Goal: Check status: Check status

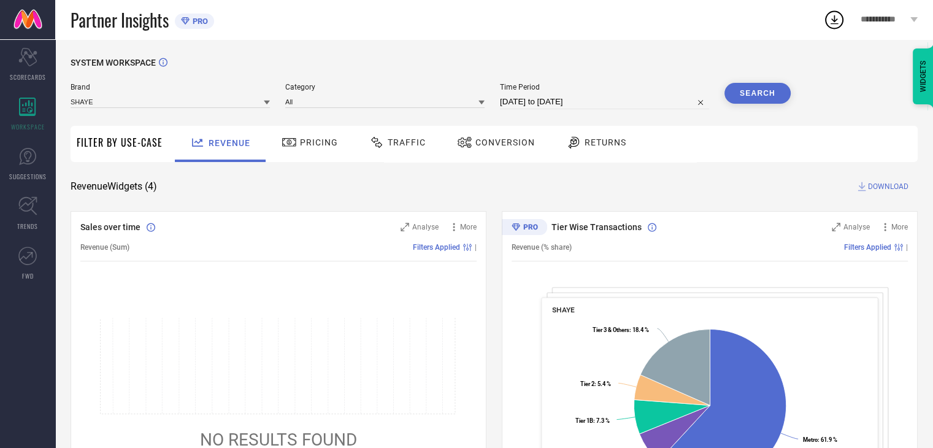
drag, startPoint x: 506, startPoint y: 145, endPoint x: 488, endPoint y: 143, distance: 18.0
click at [506, 144] on span "Conversion" at bounding box center [505, 142] width 60 height 10
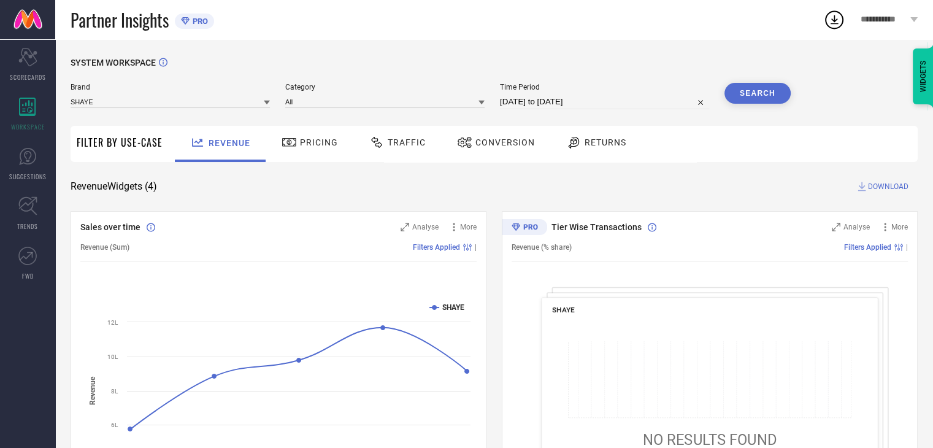
click at [507, 150] on div "Conversion" at bounding box center [496, 142] width 84 height 21
click at [485, 140] on span "Conversion" at bounding box center [505, 142] width 60 height 10
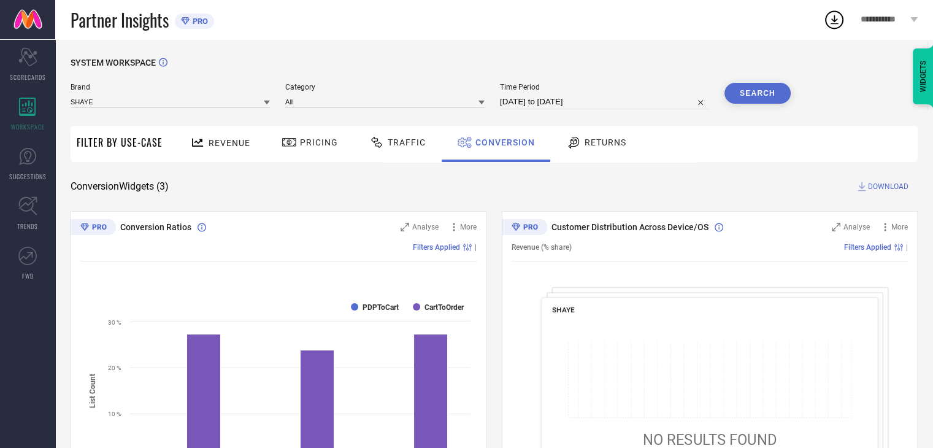
click at [631, 104] on input "[DATE] to [DATE]" at bounding box center [604, 101] width 209 height 15
select select "7"
select select "2025"
select select "8"
select select "2025"
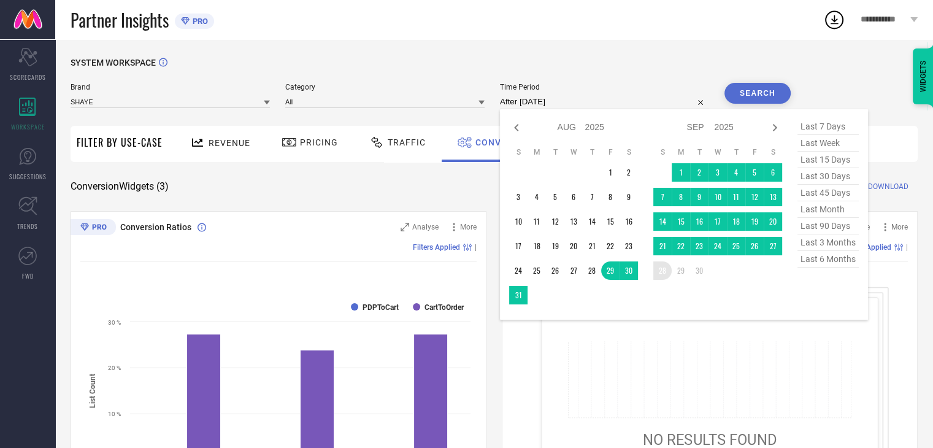
click at [668, 272] on td "28" at bounding box center [662, 270] width 18 height 18
type input "[DATE] to [DATE]"
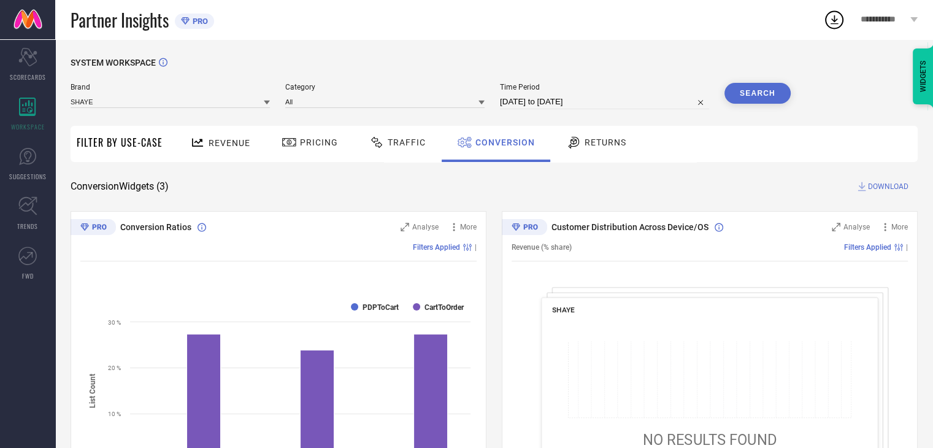
click at [744, 97] on button "Search" at bounding box center [758, 93] width 66 height 21
